Goal: Find specific page/section: Find specific page/section

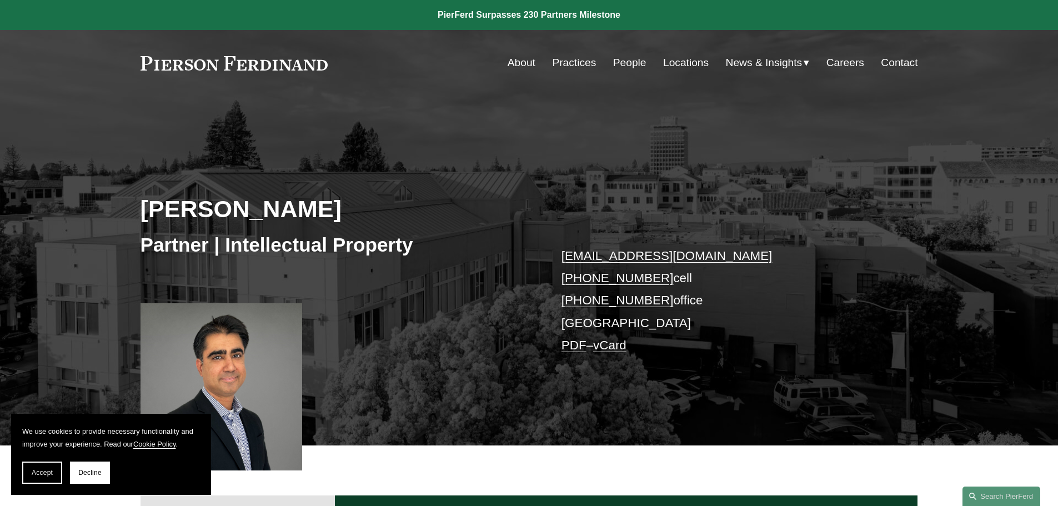
click at [691, 63] on link "Locations" at bounding box center [686, 62] width 46 height 21
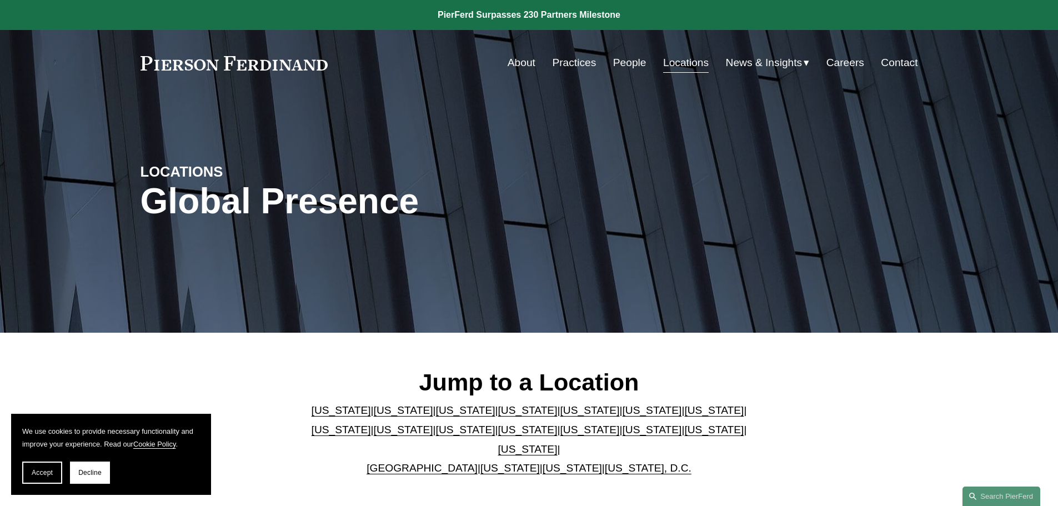
click at [375, 414] on link "[US_STATE]" at bounding box center [403, 410] width 59 height 12
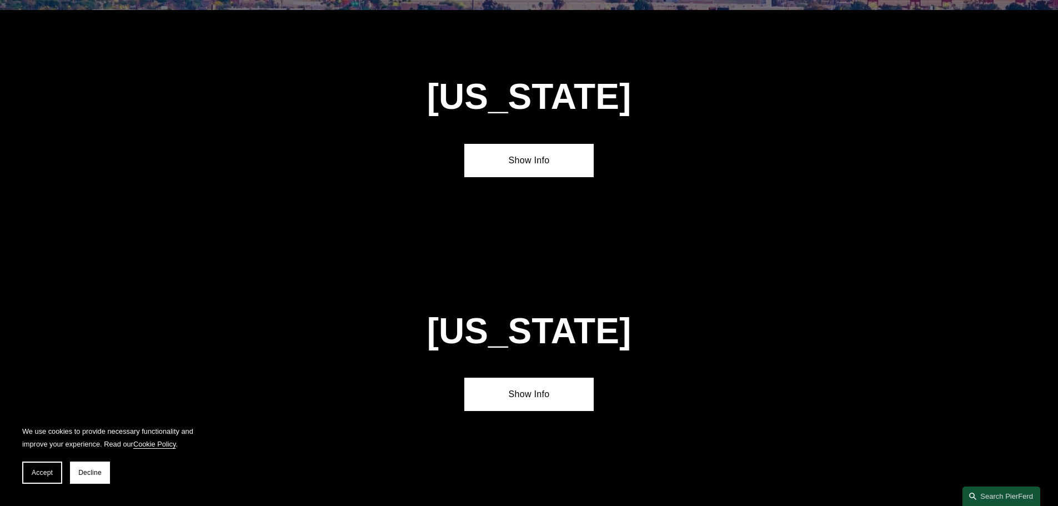
scroll to position [738, 0]
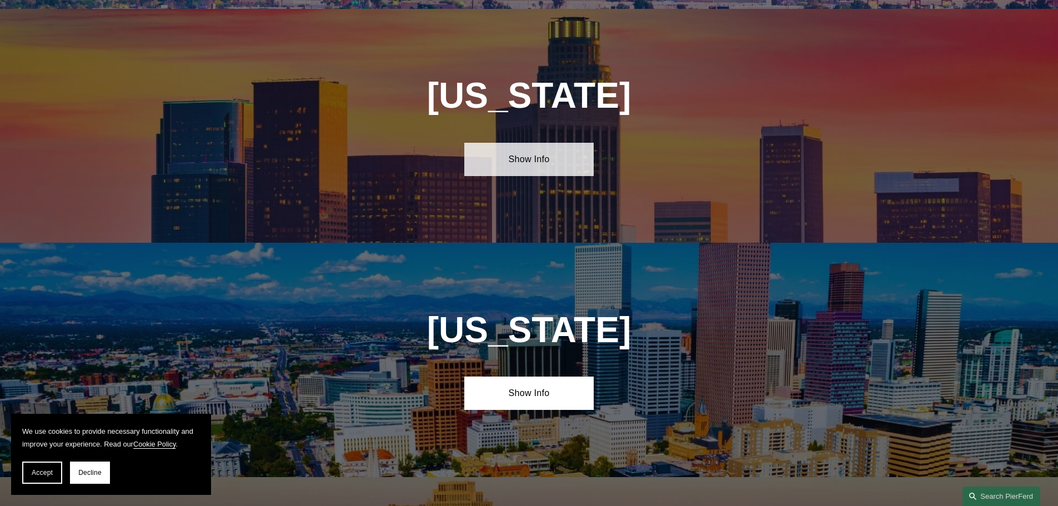
click at [522, 152] on link "Show Info" at bounding box center [528, 159] width 129 height 33
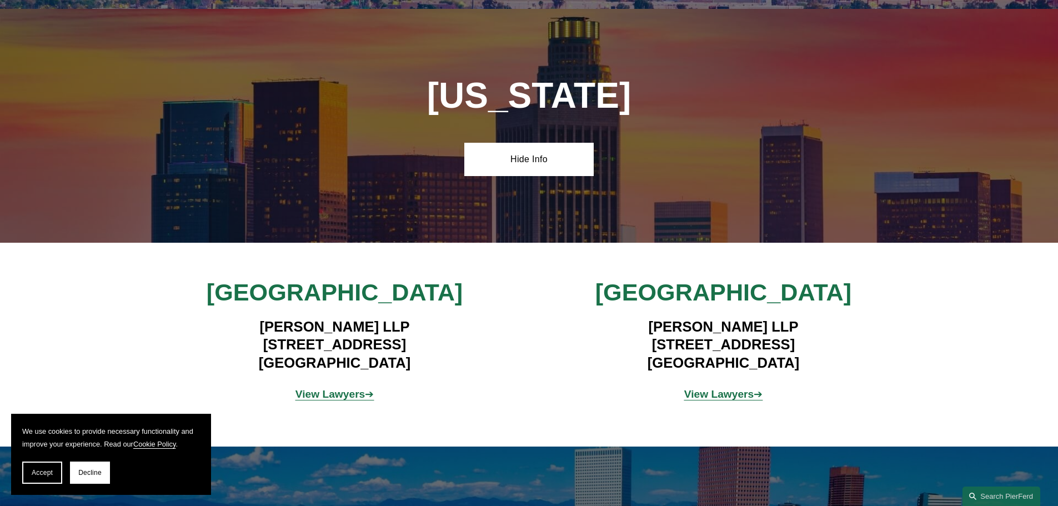
click at [357, 388] on strong "View Lawyers" at bounding box center [331, 394] width 70 height 12
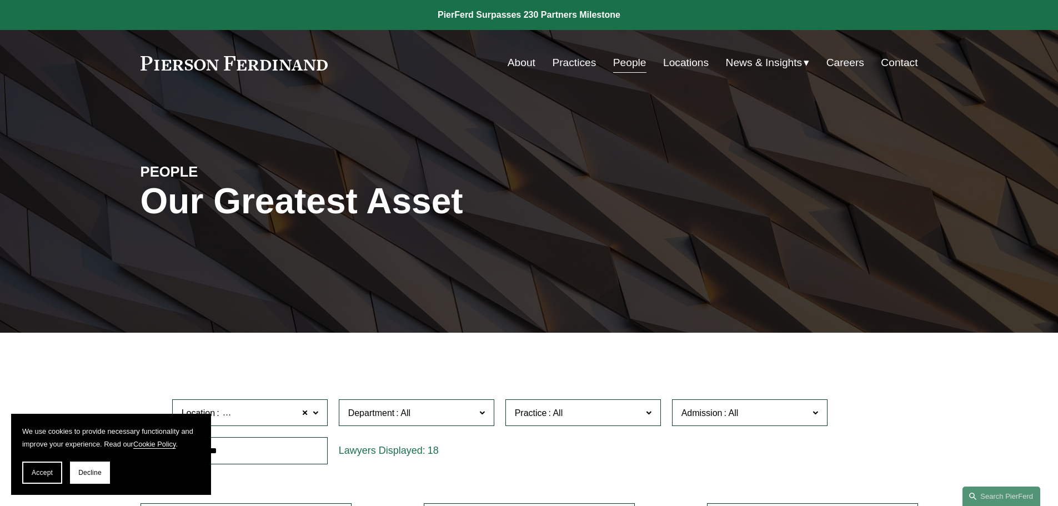
click at [682, 62] on link "Locations" at bounding box center [686, 62] width 46 height 21
